Goal: Task Accomplishment & Management: Manage account settings

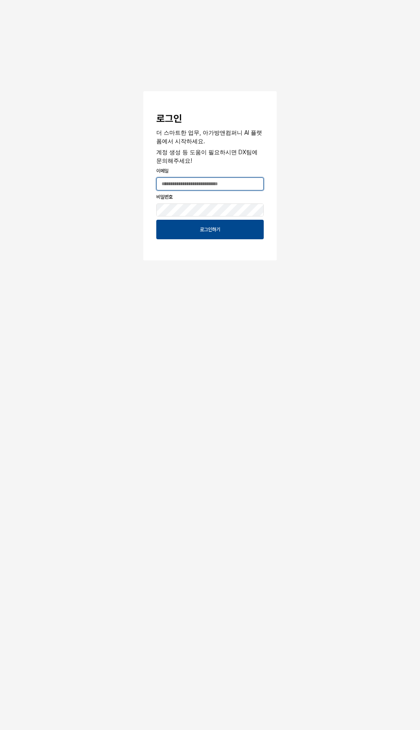
click at [190, 187] on input "App Frame" at bounding box center [210, 184] width 107 height 12
type input "**********"
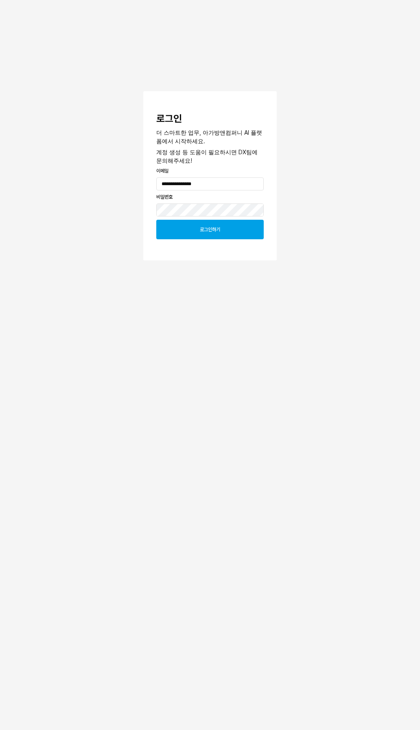
click at [213, 238] on div "로그인하기" at bounding box center [210, 229] width 100 height 19
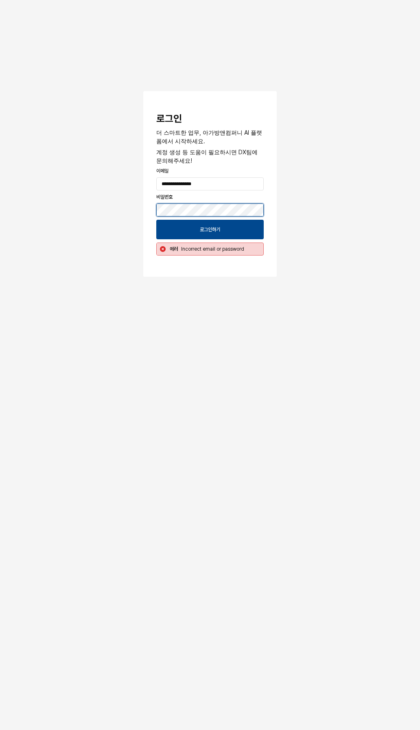
click at [143, 91] on button "App Frame" at bounding box center [146, 92] width 7 height 2
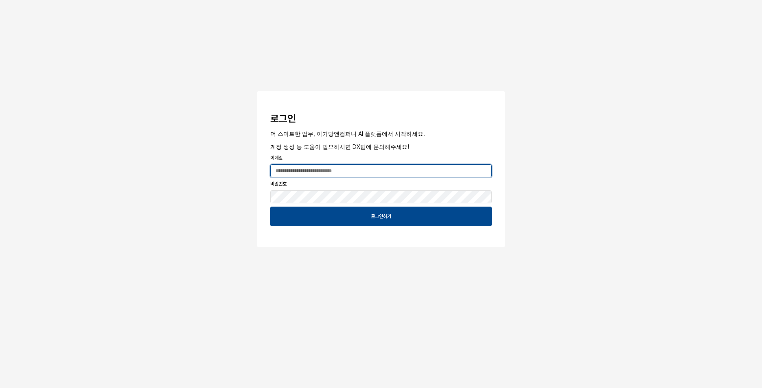
click at [370, 171] on input "App Frame" at bounding box center [381, 171] width 221 height 12
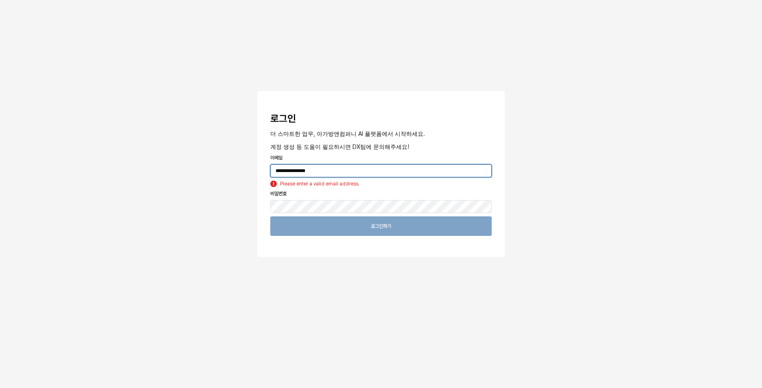
type input "**********"
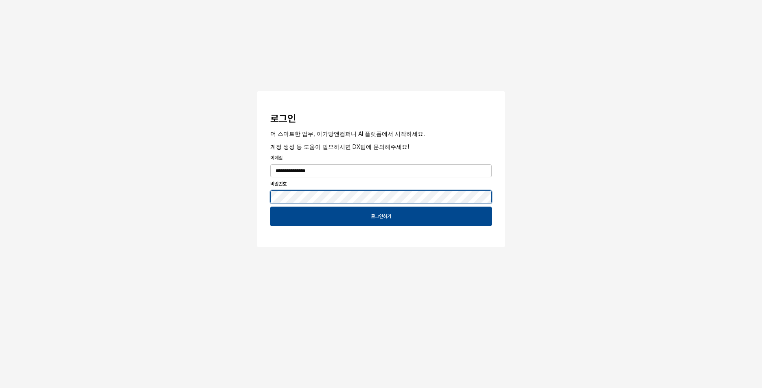
click at [257, 91] on button "App Frame" at bounding box center [260, 92] width 7 height 2
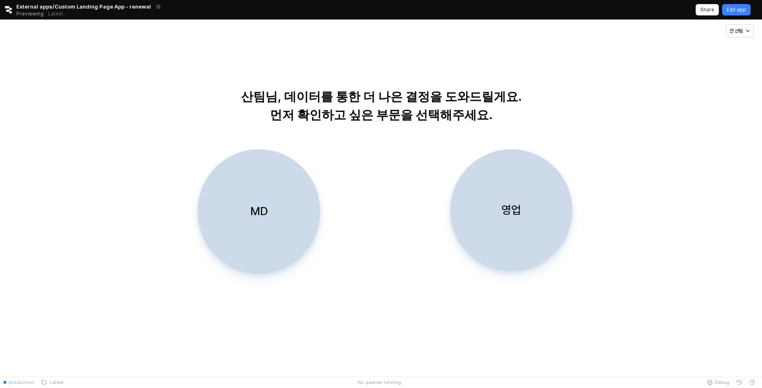
click at [513, 223] on div "영업" at bounding box center [511, 210] width 115 height 121
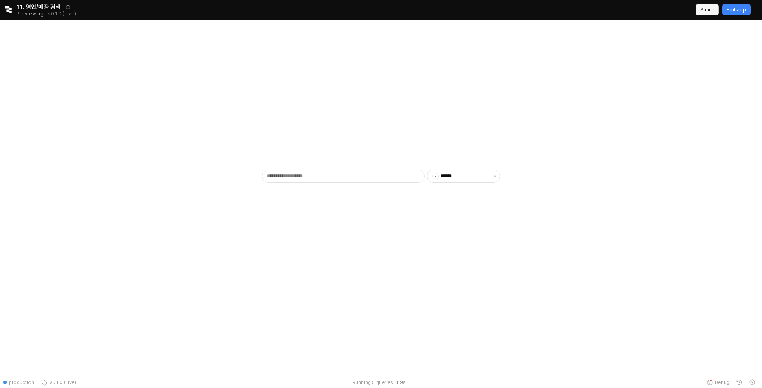
click at [712, 11] on p "Share" at bounding box center [707, 10] width 14 height 7
click at [213, 361] on div "- ******" at bounding box center [381, 205] width 762 height 344
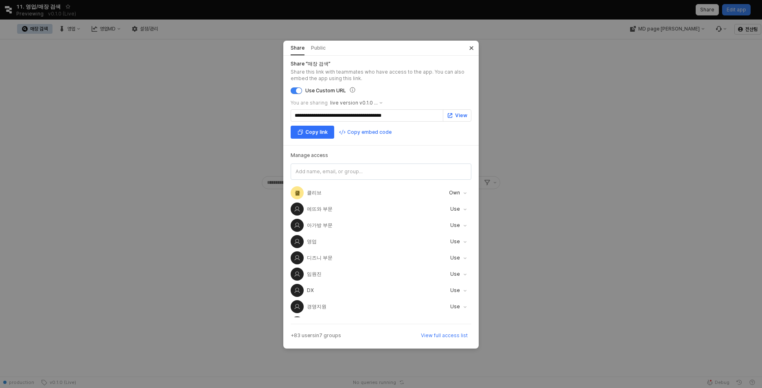
click at [473, 48] on icon "Close" at bounding box center [471, 48] width 8 height 8
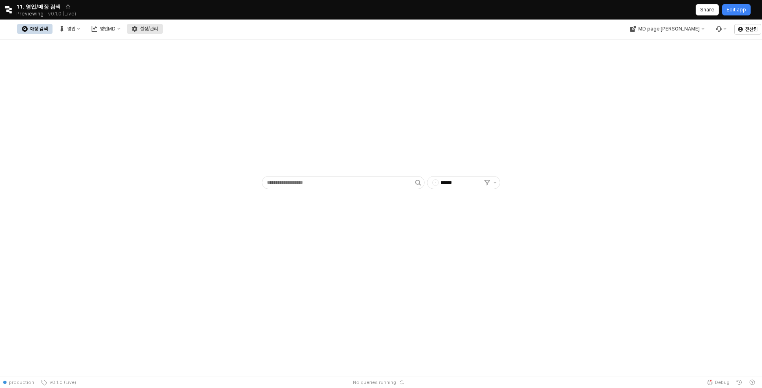
click at [158, 29] on div "설정/관리" at bounding box center [149, 29] width 18 height 6
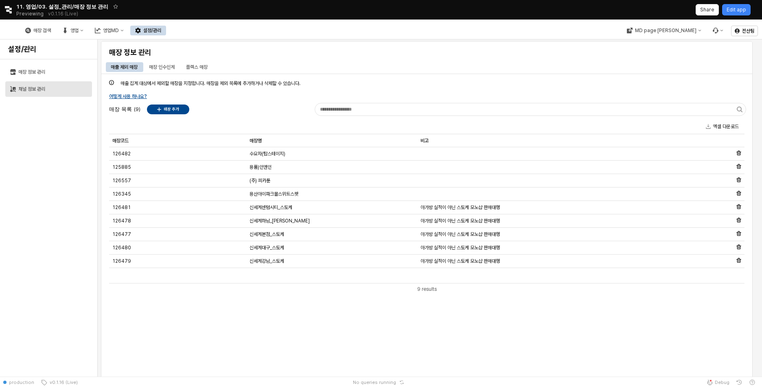
click at [45, 89] on div "채널 정보 관리" at bounding box center [52, 89] width 69 height 6
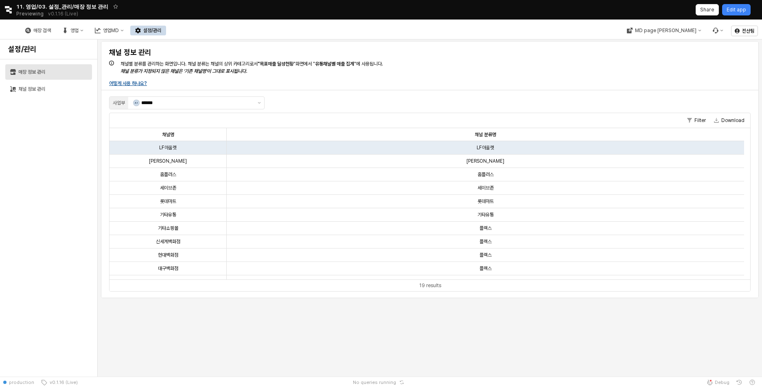
click at [37, 72] on div "매장 정보 관리" at bounding box center [52, 72] width 69 height 6
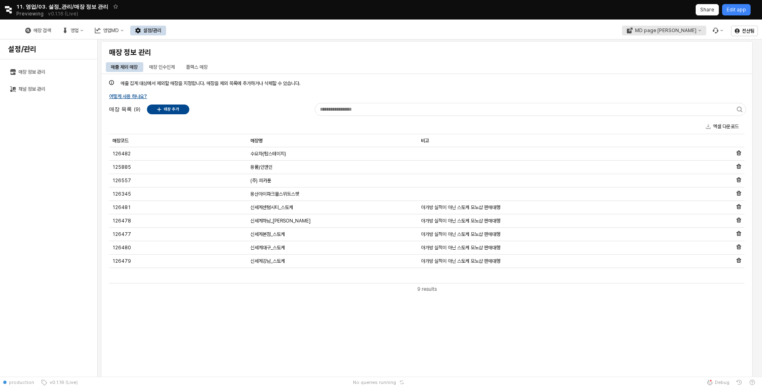
click at [693, 33] on button "MD page [PERSON_NAME]" at bounding box center [664, 31] width 84 height 10
click at [742, 32] on p "전산팀" at bounding box center [748, 31] width 12 height 7
click at [725, 50] on div "[EMAIL_ADDRESS][DOMAIN_NAME]" at bounding box center [732, 53] width 19 height 7
click at [142, 13] on div "Retool logo 11. 영업/03. 설정_관리/매장 정보 관리 Previewing v0.1.16 (Live) Share Edit app" at bounding box center [381, 10] width 762 height 20
